Goal: Task Accomplishment & Management: Complete application form

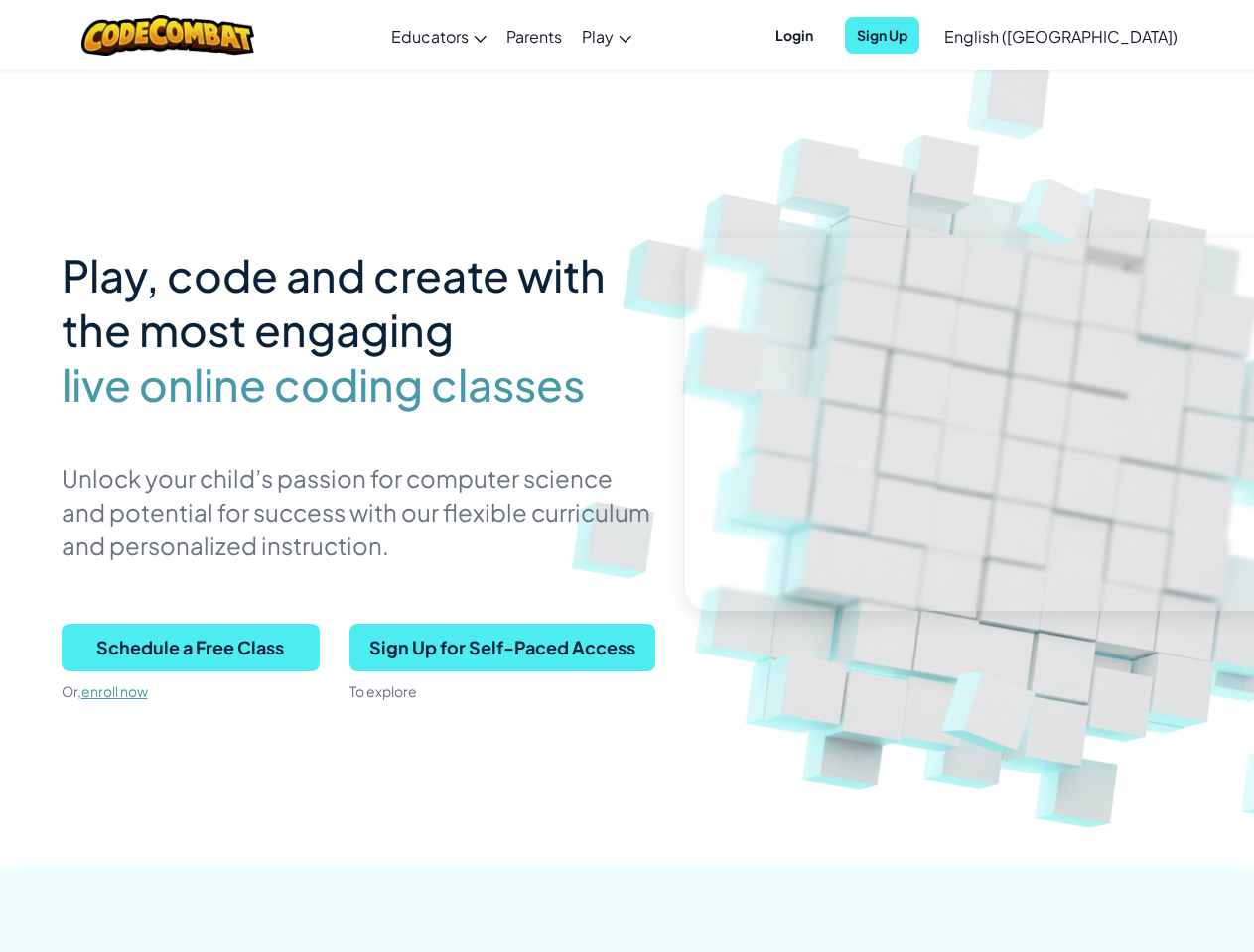
click at [626, 476] on p "Unlock your child’s passion for computer science and potential for success with…" at bounding box center [358, 512] width 593 height 101
click at [825, 35] on span "Login" at bounding box center [794, 35] width 62 height 37
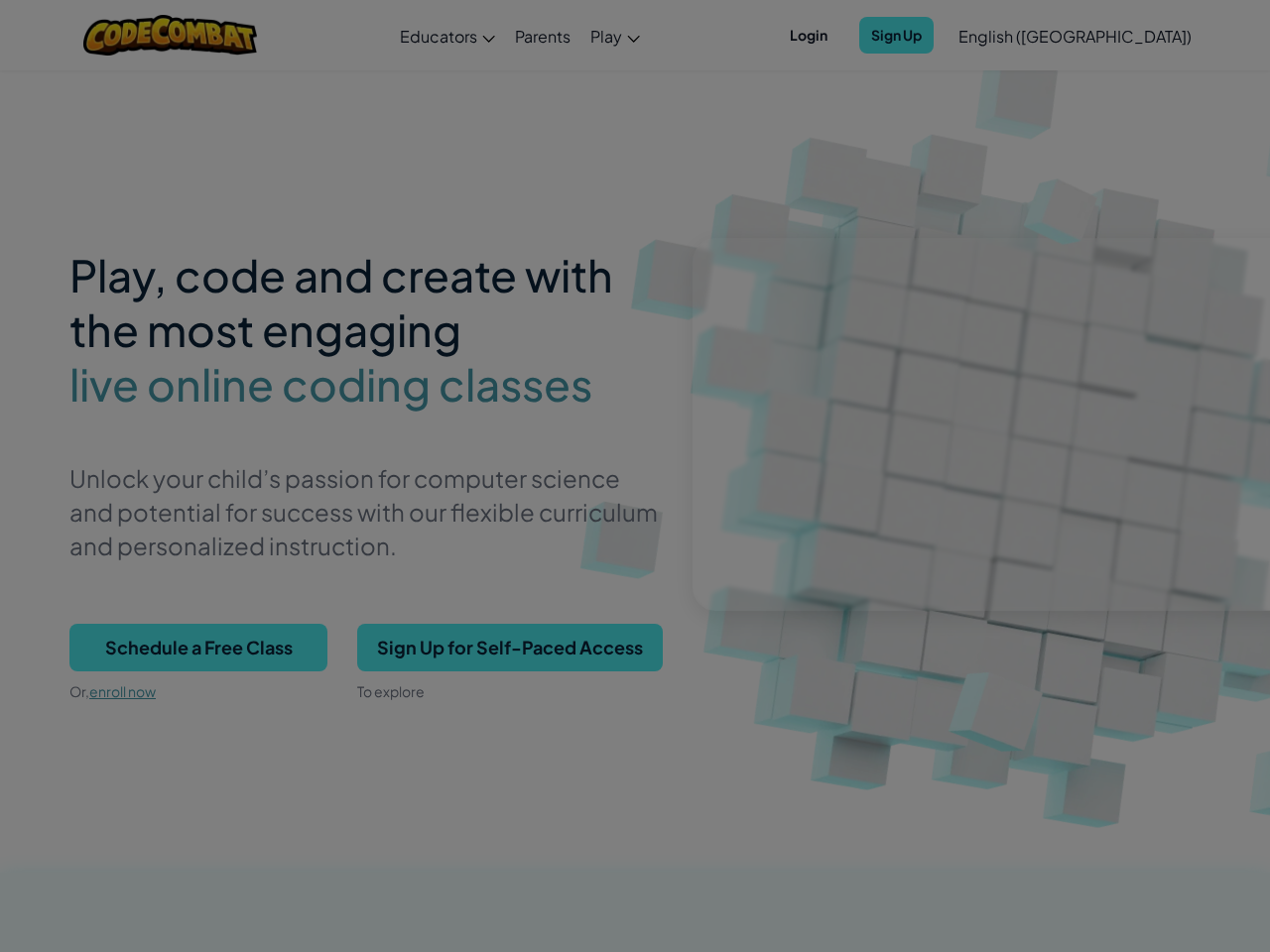
click at [0, 0] on input "Email or Username :" at bounding box center [0, 0] width 0 height 0
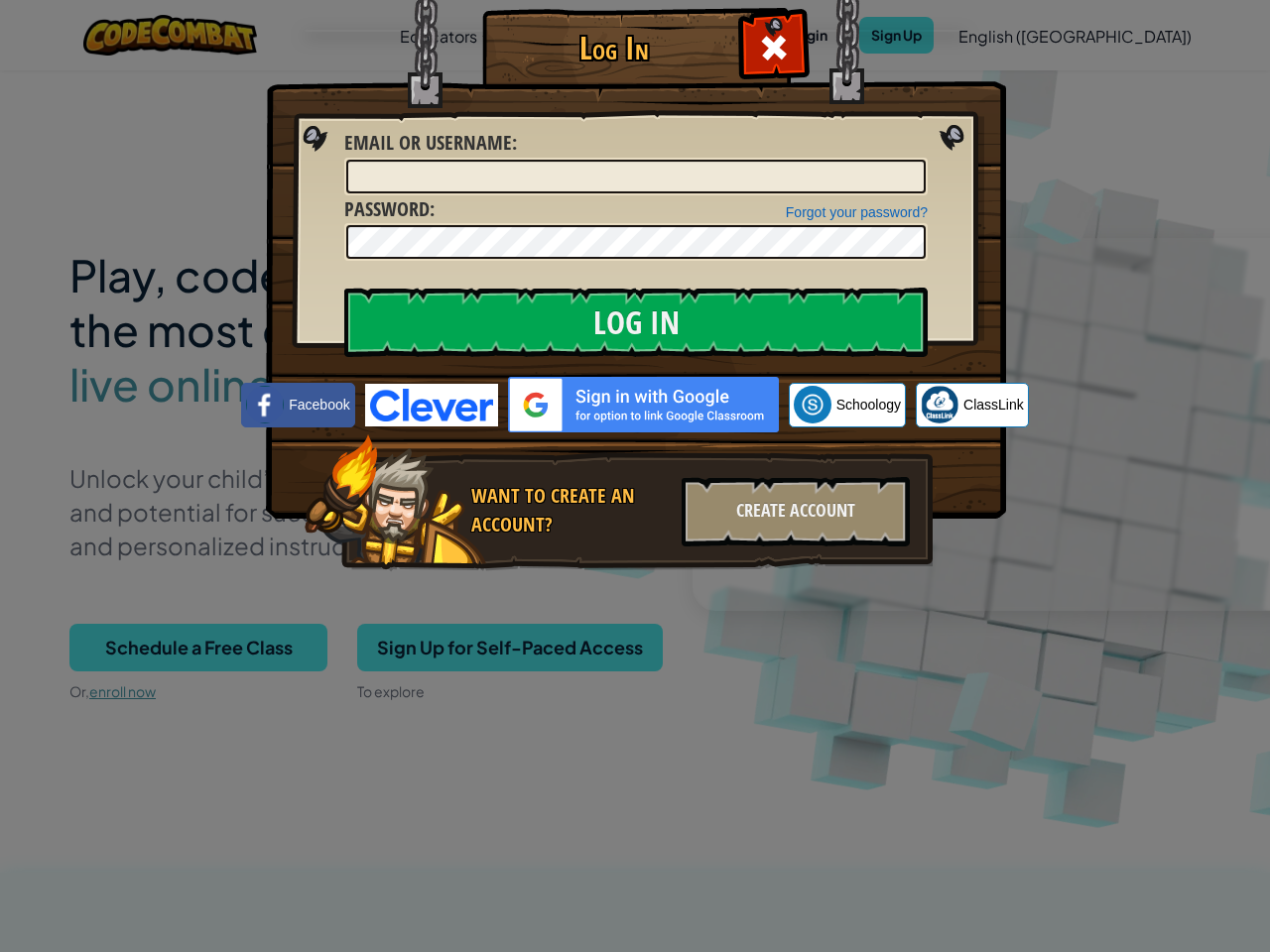
click at [1002, 35] on div "Log In Unknown Error Email or Username : Forgot your password? Password : Log I…" at bounding box center [635, 476] width 1270 height 952
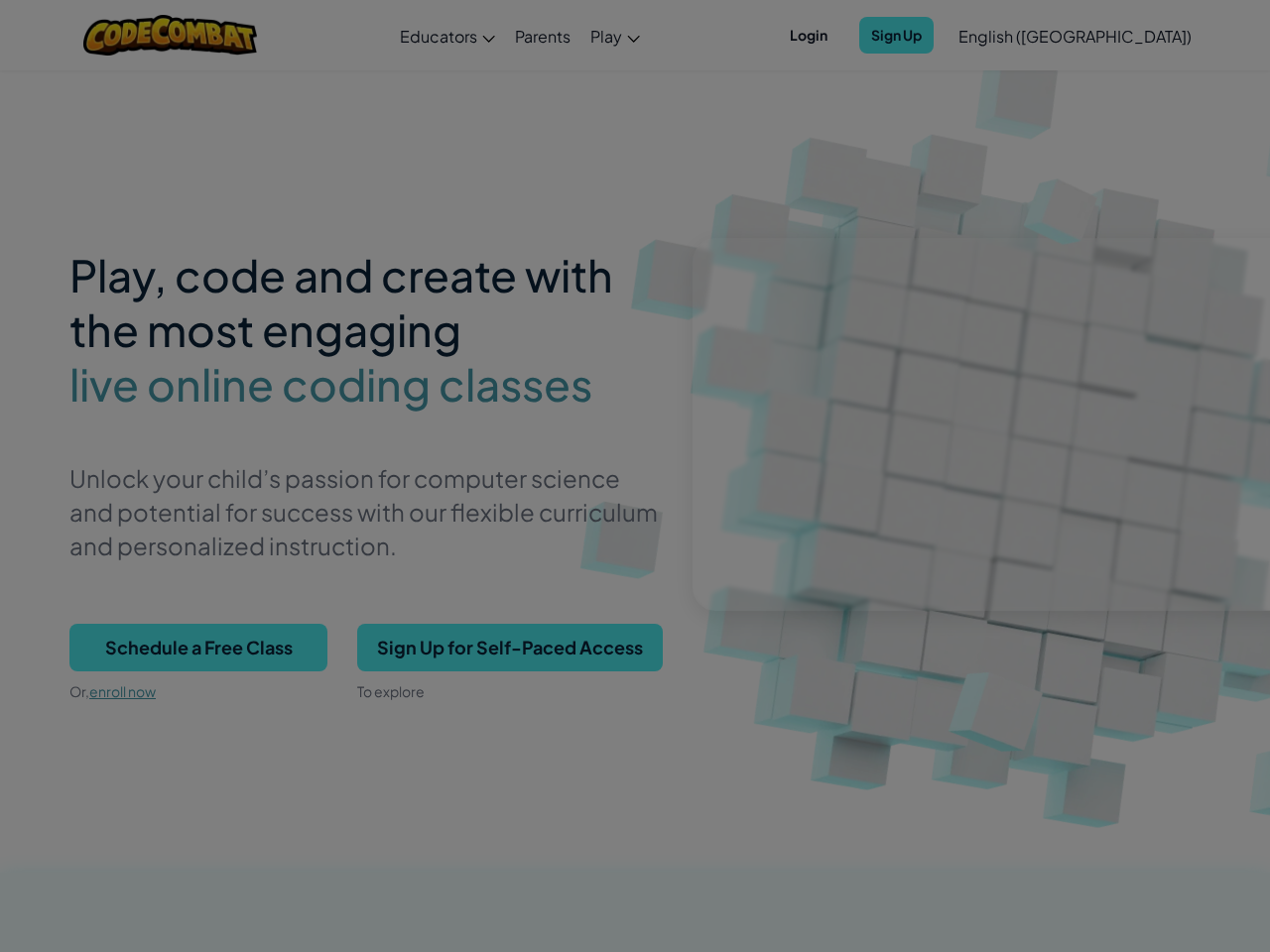
click at [1002, 35] on div "Log In Unknown Error Email or Username : Forgot your password? Password : Log I…" at bounding box center [635, 476] width 1270 height 952
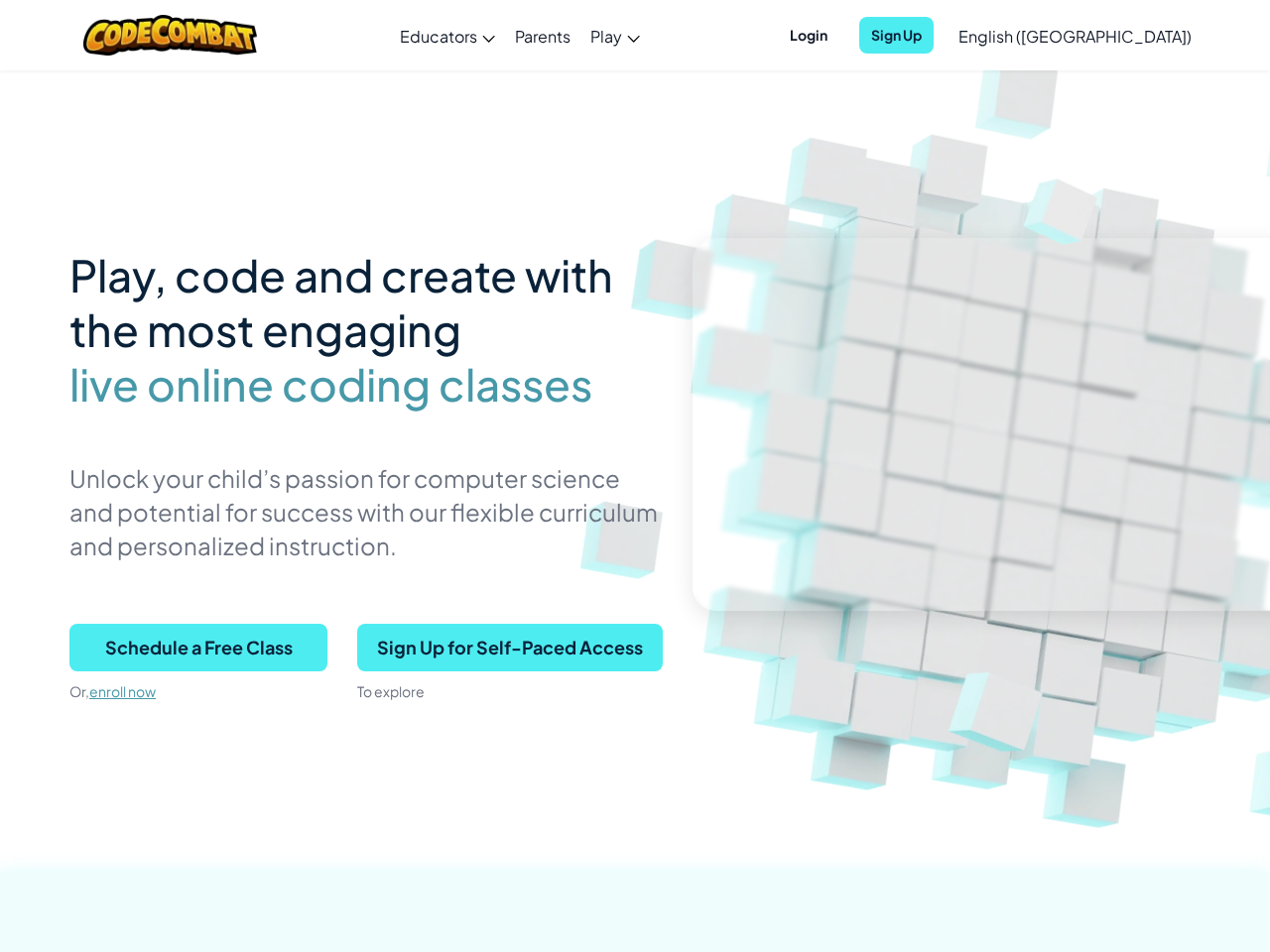
click at [1109, 36] on div at bounding box center [635, 476] width 1270 height 952
click at [190, 648] on span "Schedule a Free Class" at bounding box center [198, 648] width 258 height 48
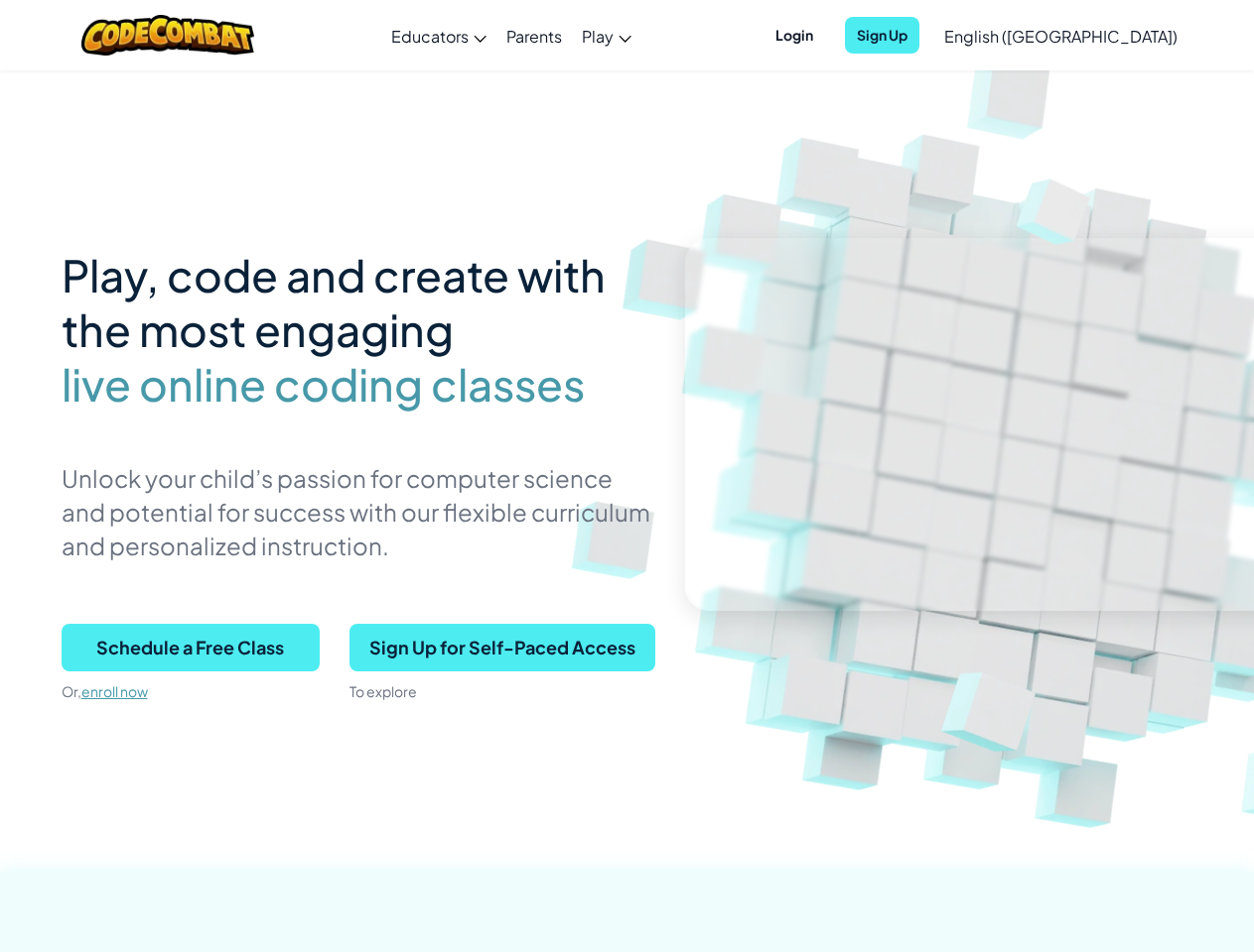
click at [502, 648] on span "Sign Up for Self-Paced Access" at bounding box center [502, 648] width 306 height 48
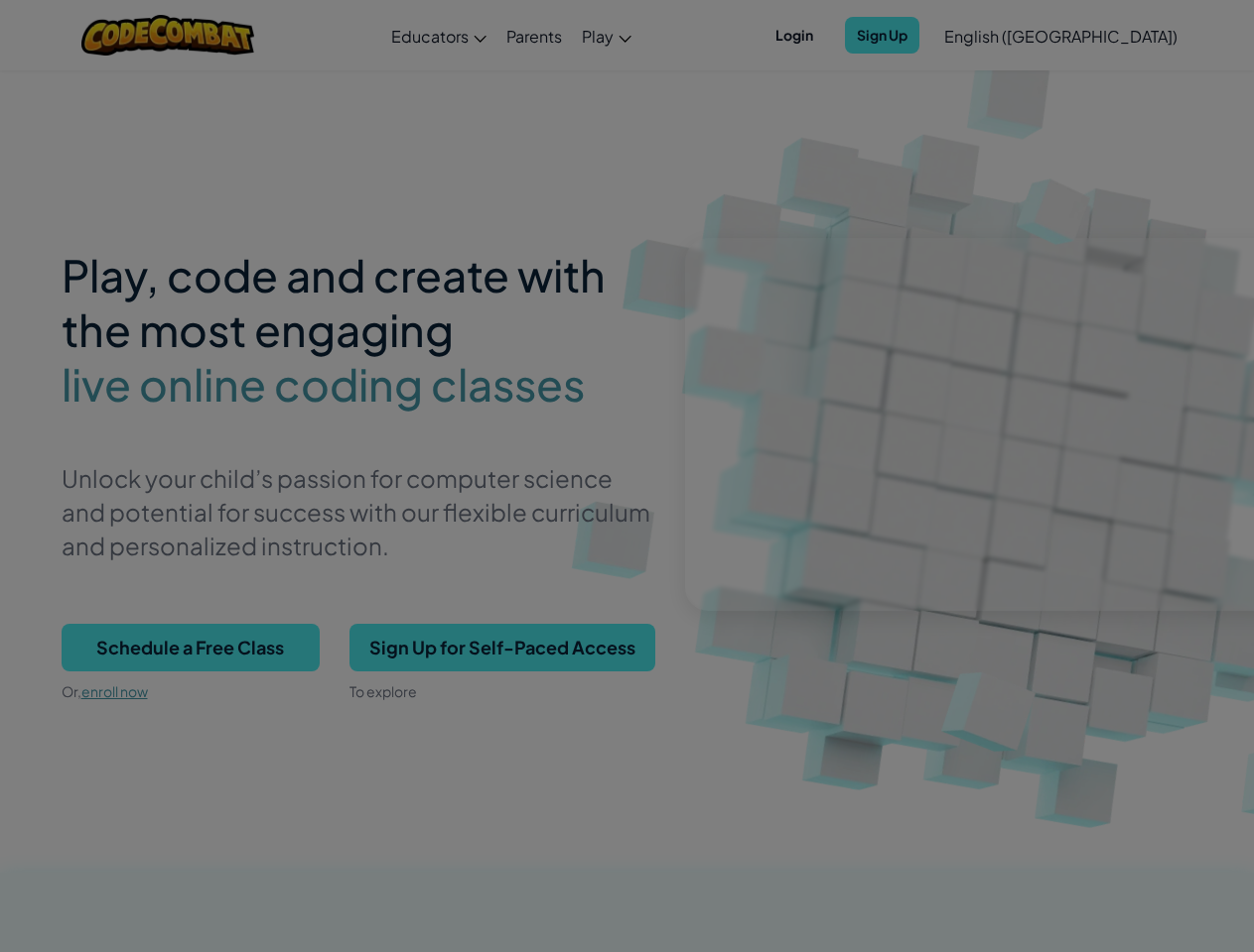
click at [0, 0] on div "Create Individual Account Enter your birthdate: Month January February March Ap…" at bounding box center [0, 0] width 0 height 0
